Goal: Answer question/provide support

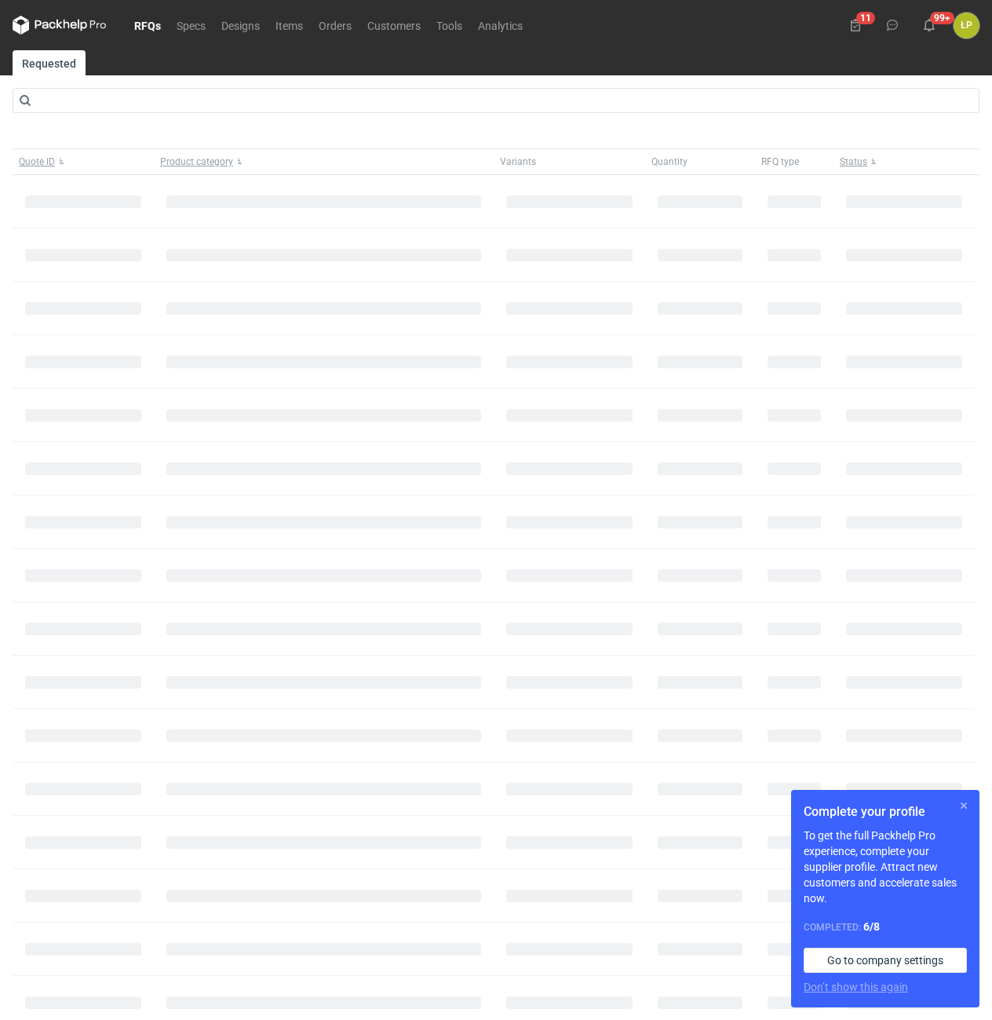
click at [966, 807] on button "button" at bounding box center [964, 805] width 19 height 19
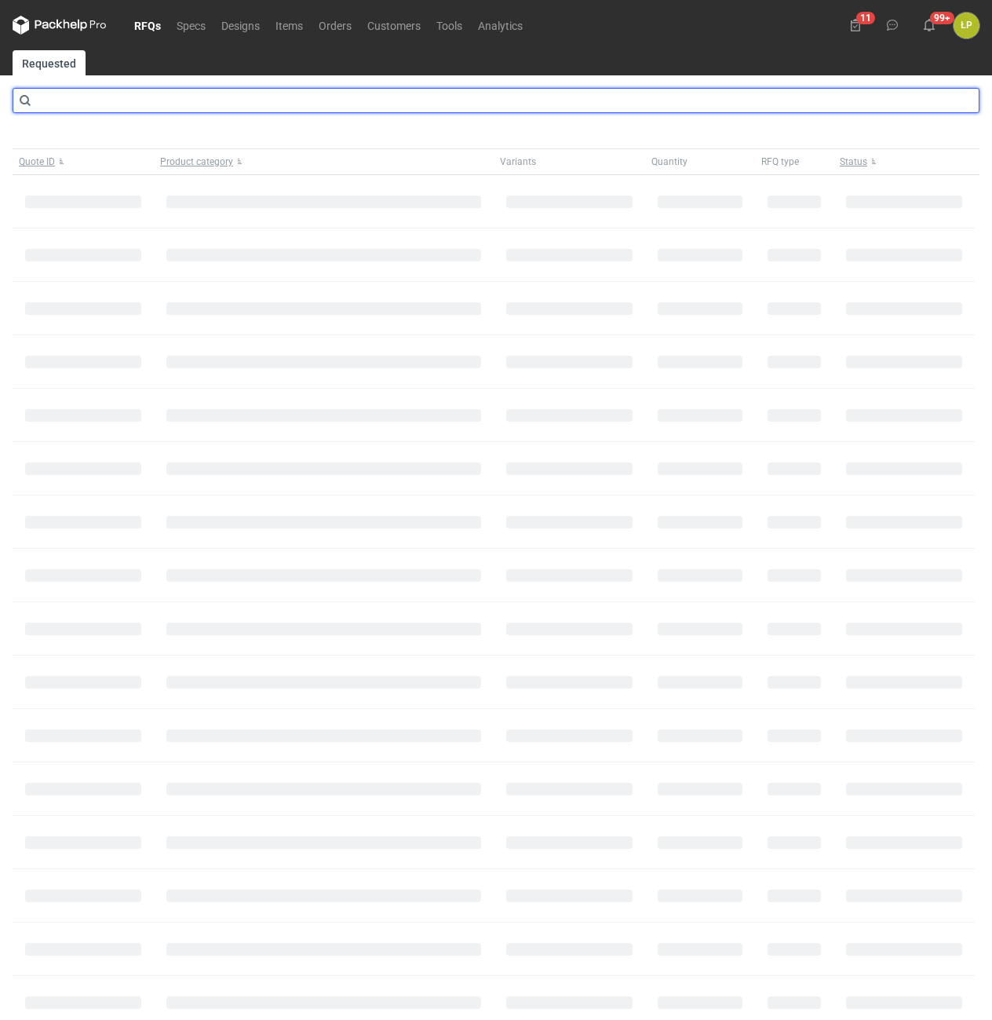
click at [306, 97] on input "text" at bounding box center [496, 100] width 967 height 25
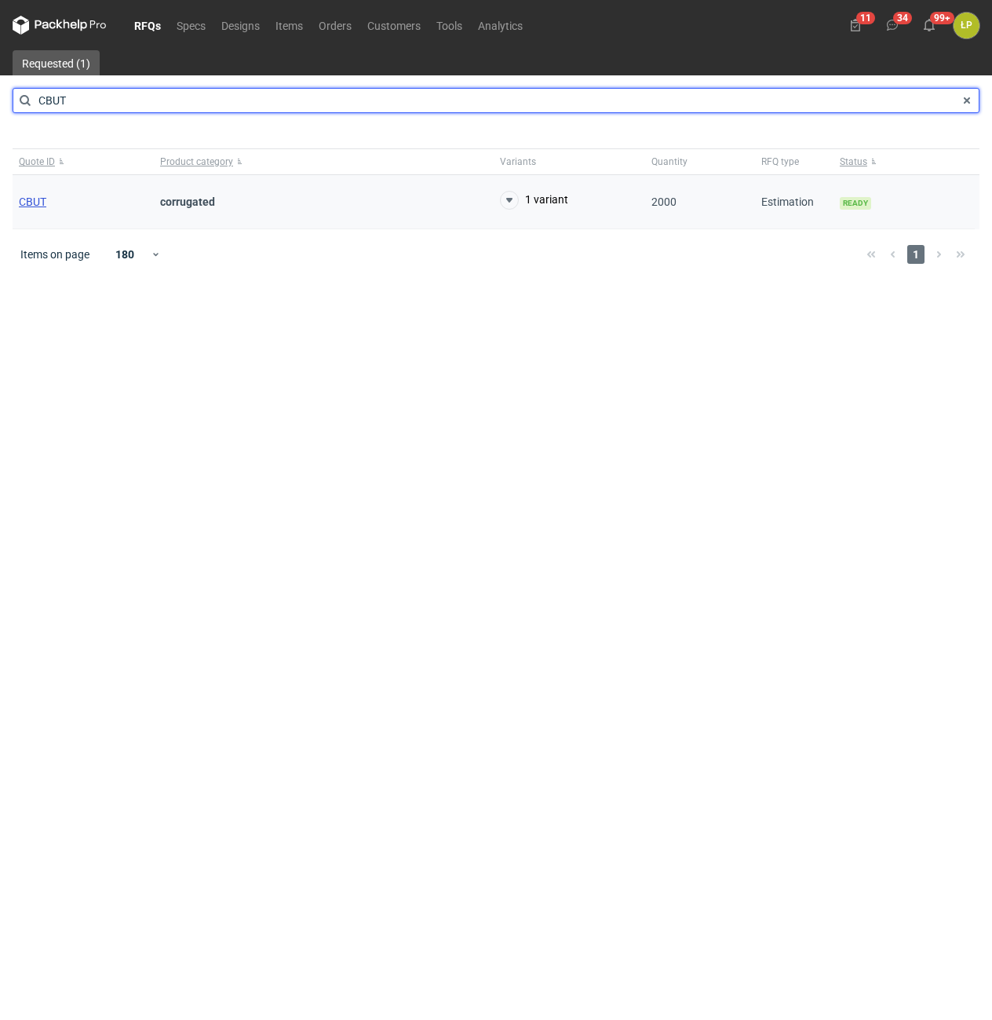
type input "CBUT"
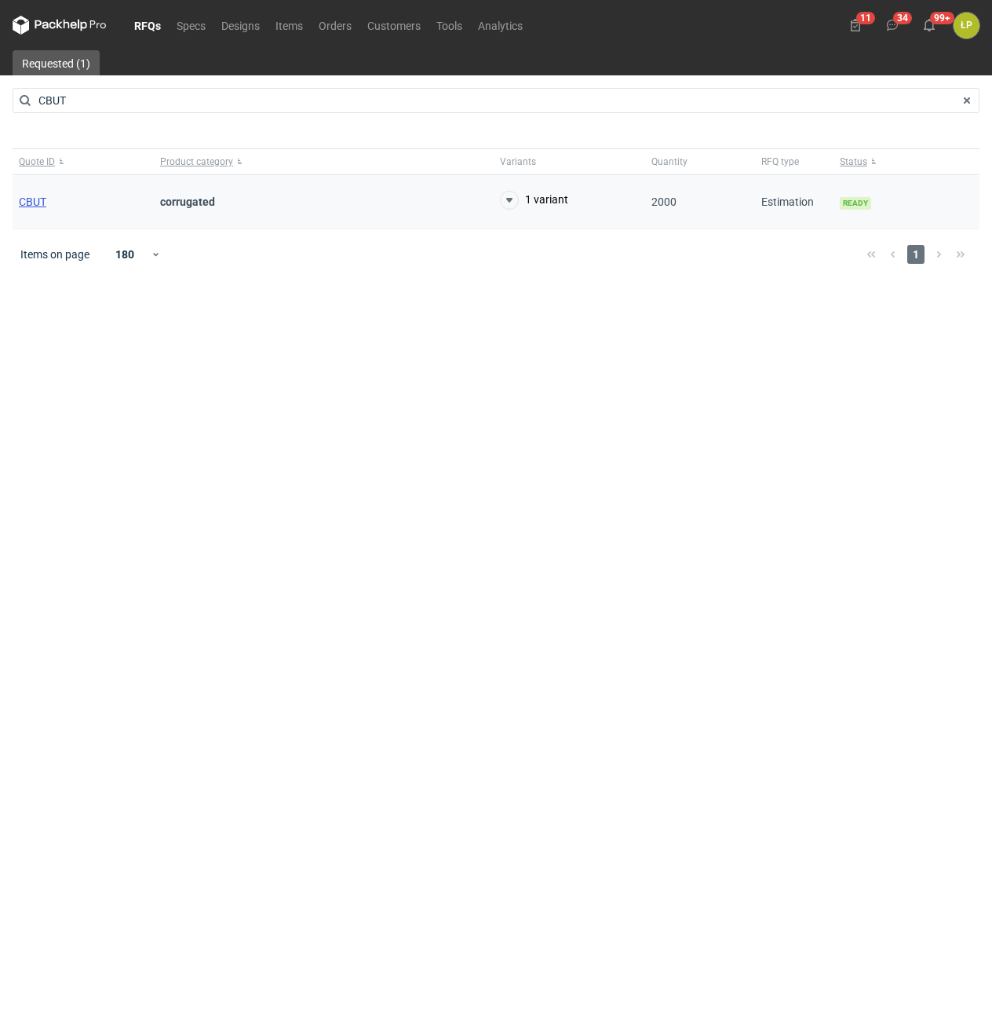
click at [27, 201] on span "CBUT" at bounding box center [32, 201] width 27 height 13
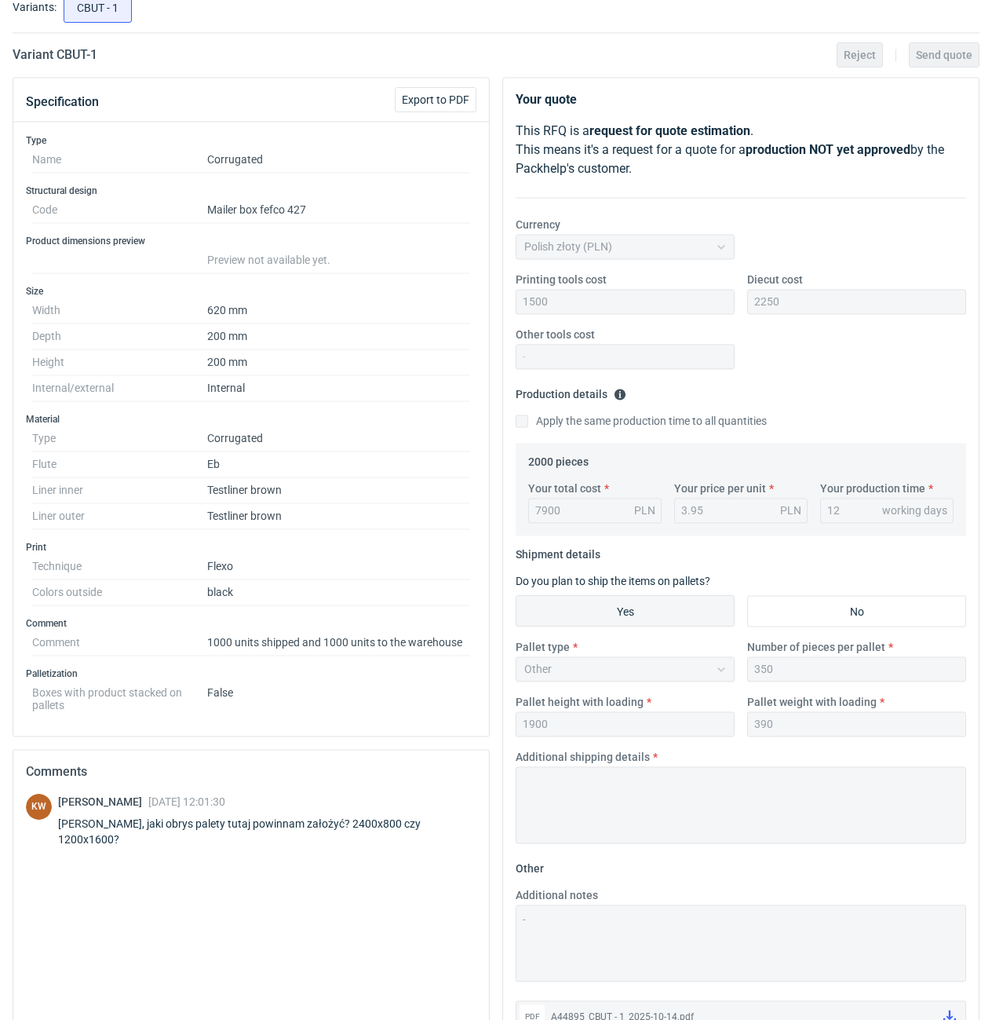
scroll to position [209, 0]
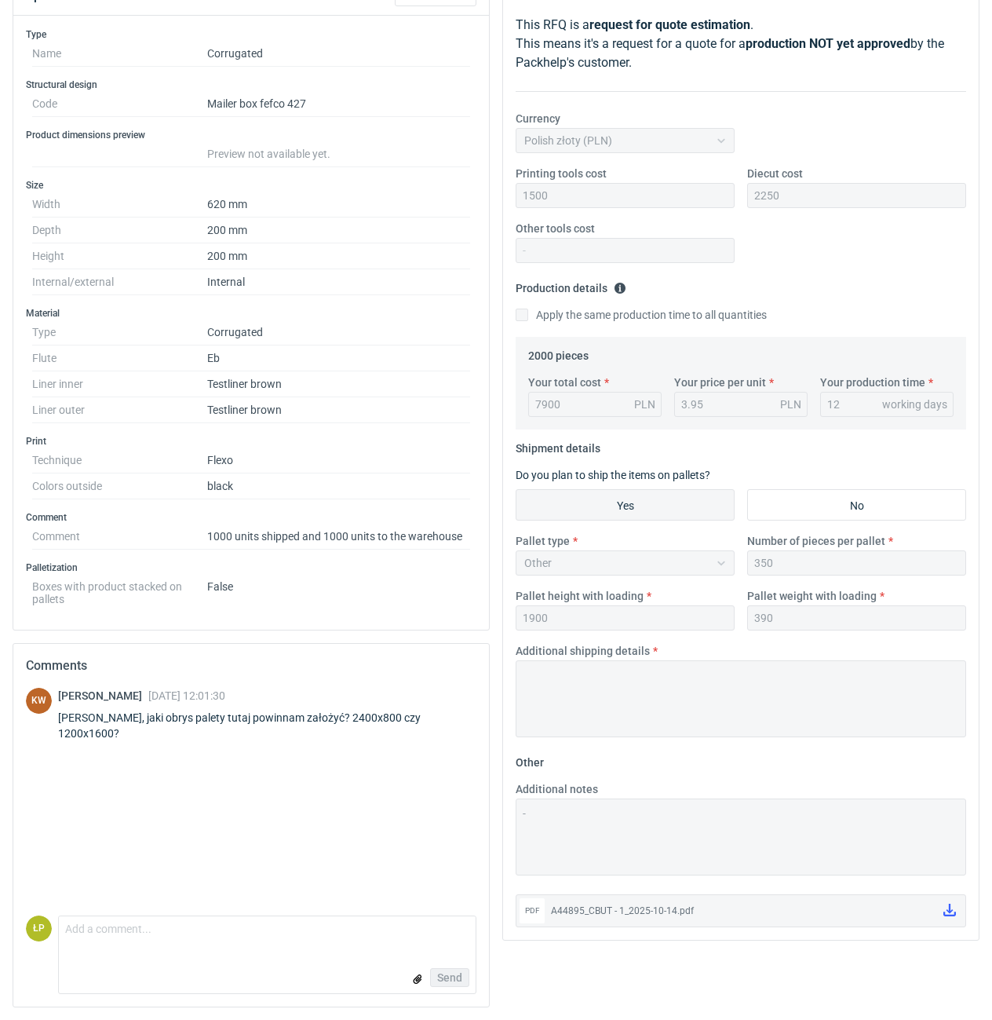
click at [597, 915] on div "A44895_CBUT - 1_2025-10-14.pdf" at bounding box center [741, 911] width 380 height 16
click at [952, 913] on icon at bounding box center [950, 910] width 13 height 13
click at [332, 939] on textarea "Comment message" at bounding box center [267, 932] width 417 height 33
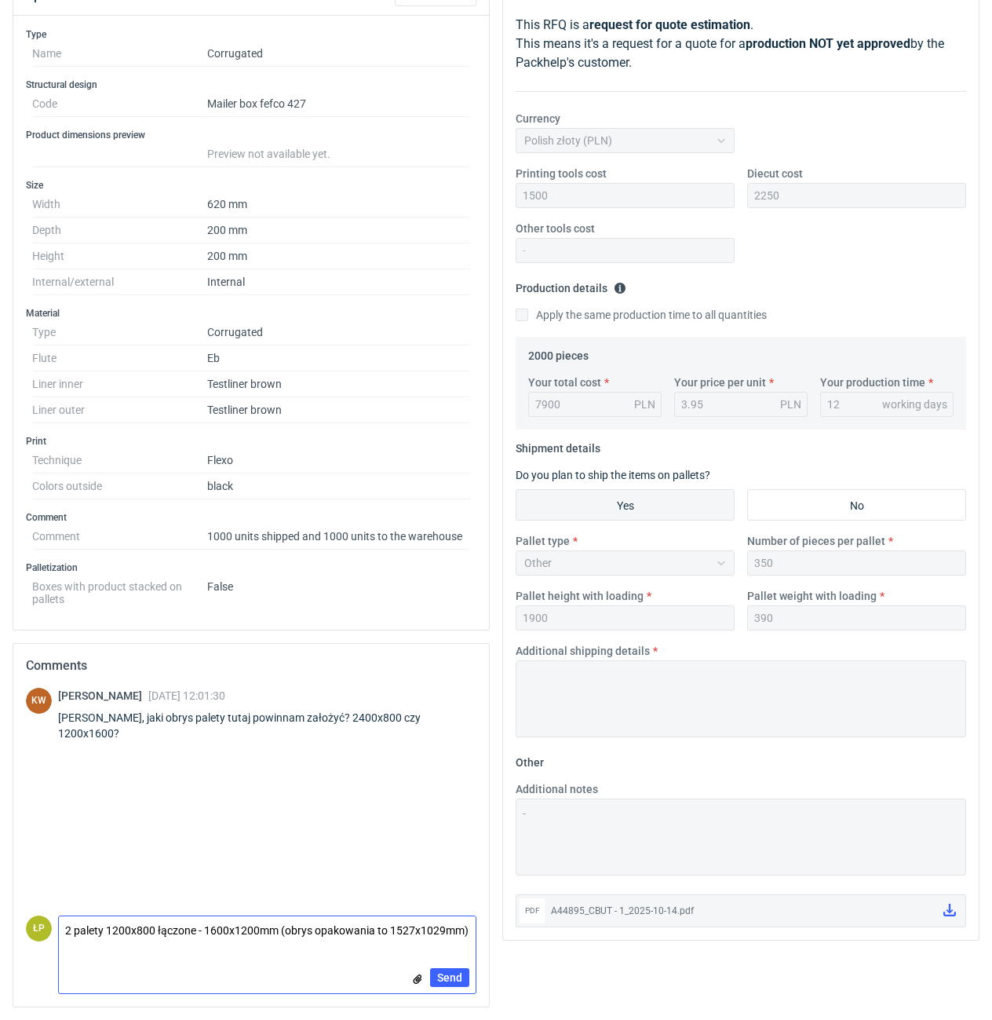
type textarea "2 palety 1200x800 łączone - 1600x1200mm (obrys opakowania to 1527x1029mm)"
click at [453, 967] on div "Send" at bounding box center [267, 977] width 417 height 31
click at [456, 975] on span "Send" at bounding box center [449, 977] width 25 height 11
